Goal: Information Seeking & Learning: Find specific fact

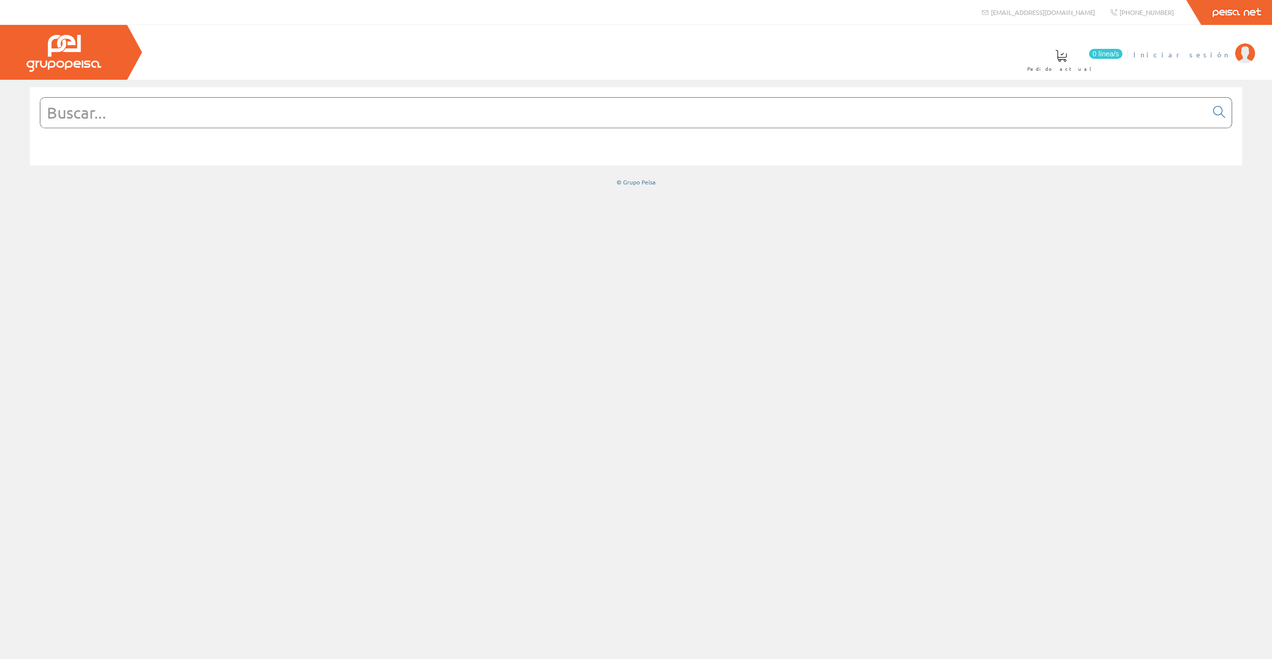
click at [1209, 53] on span "Iniciar sesión" at bounding box center [1181, 54] width 97 height 10
click at [649, 109] on input "text" at bounding box center [623, 113] width 1167 height 30
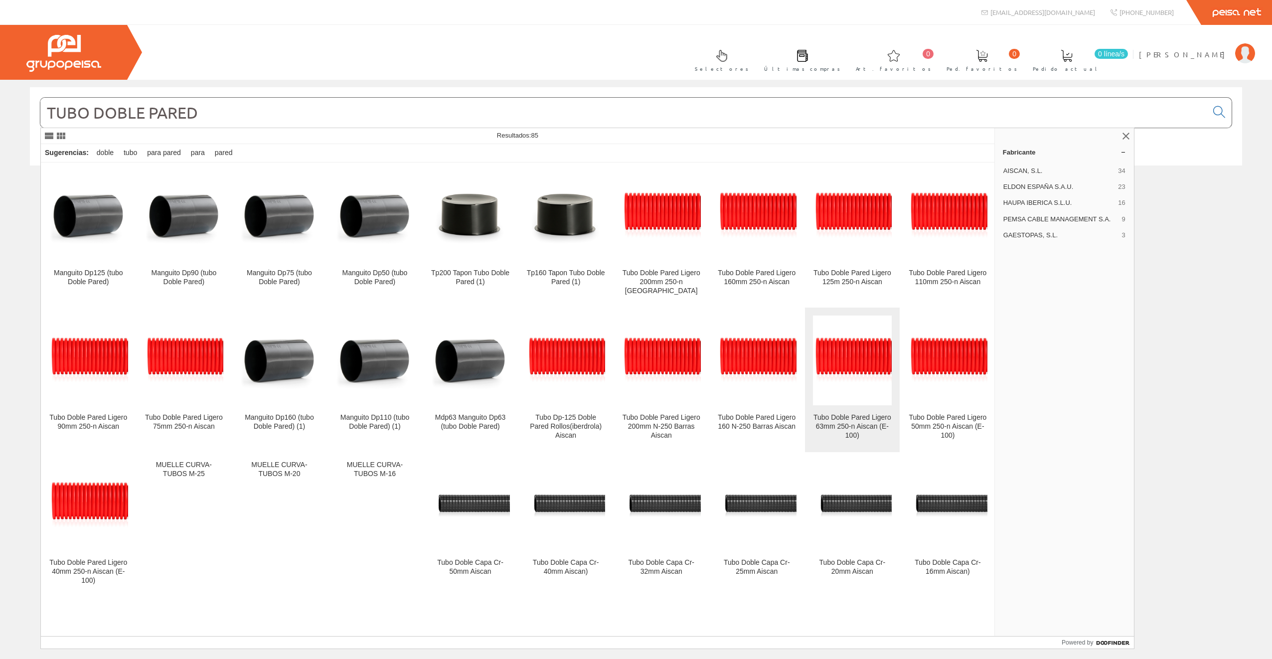
type input "TUBO DOBLE PARED"
click at [865, 369] on img at bounding box center [852, 360] width 79 height 52
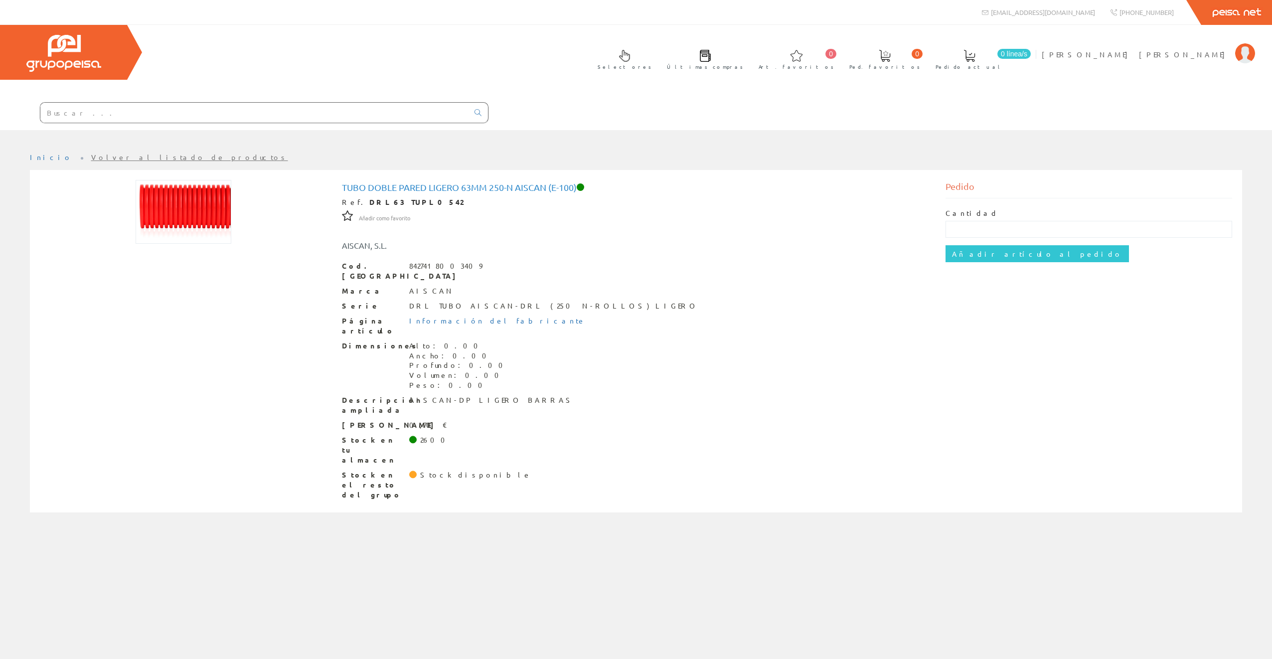
click at [452, 103] on input "text" at bounding box center [254, 113] width 428 height 20
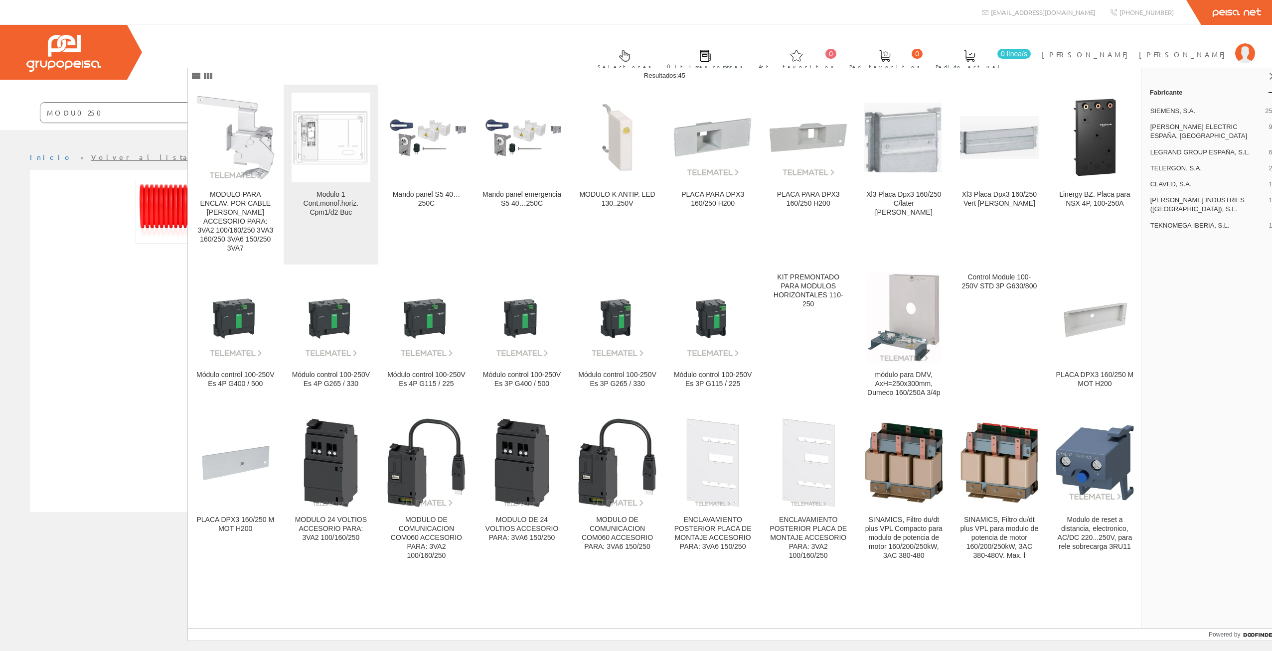
type input "MODU0250"
click at [348, 150] on img at bounding box center [331, 137] width 79 height 59
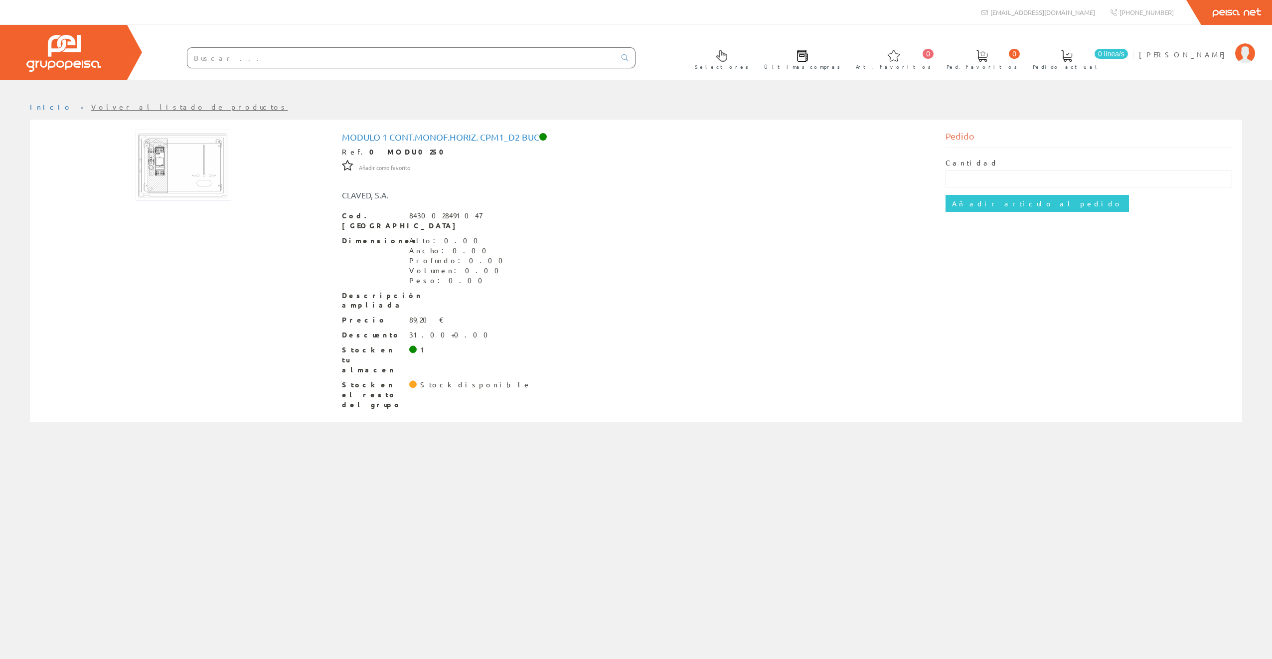
click at [480, 63] on input "text" at bounding box center [401, 58] width 428 height 20
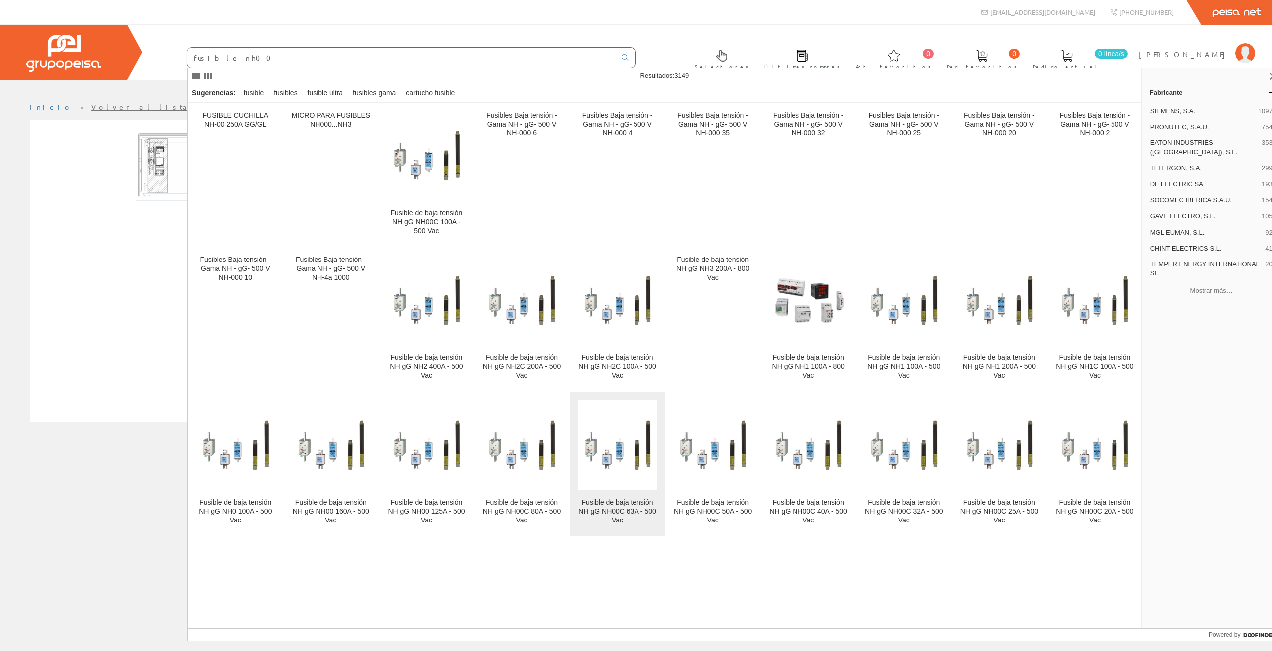
type input "fusible nh00"
click at [625, 494] on link "Fusible de baja tensión NH gG NH00C 63A - 500 Vac" at bounding box center [617, 465] width 95 height 144
